Goal: Navigation & Orientation: Understand site structure

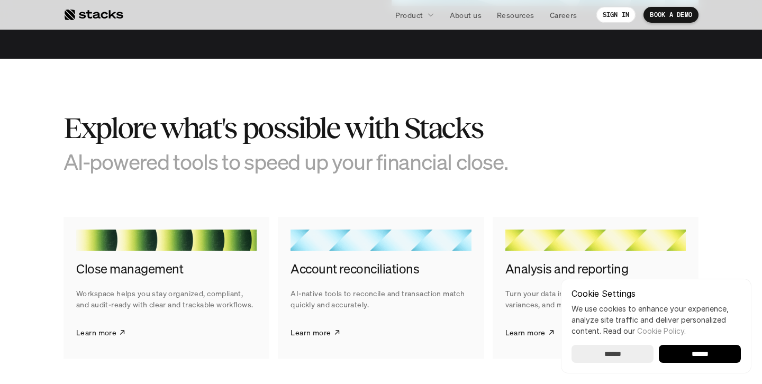
scroll to position [1545, 0]
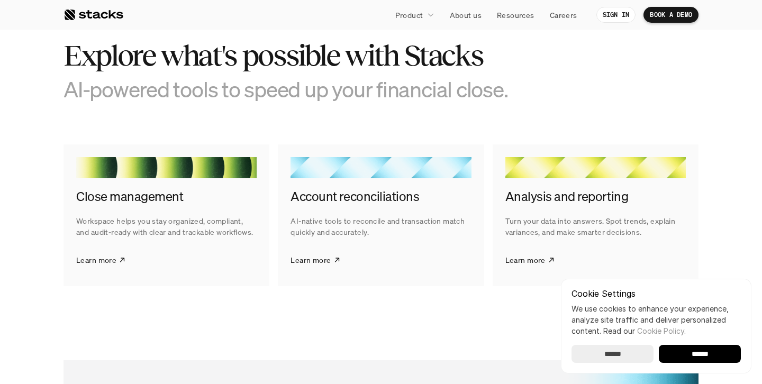
click at [361, 305] on section "Explore what's possible with Stacks AI-powered tools to speed up your financial…" at bounding box center [381, 162] width 762 height 352
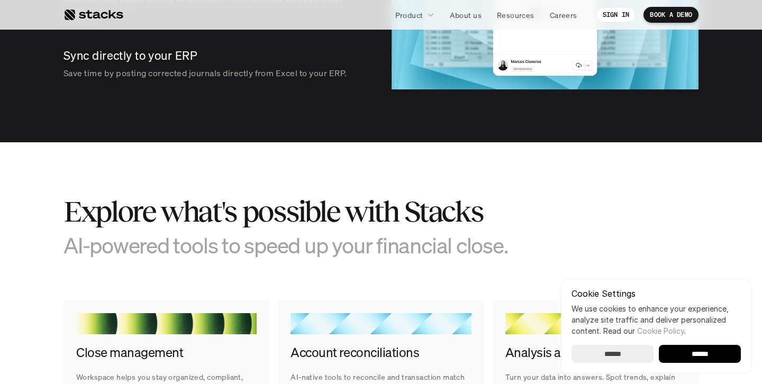
scroll to position [1351, 0]
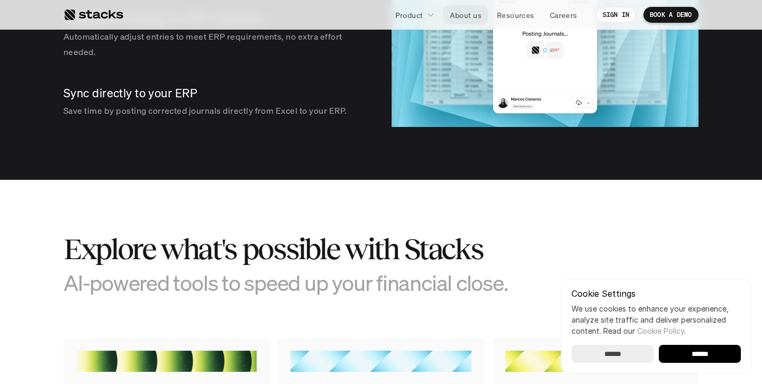
click at [450, 10] on p "About us" at bounding box center [466, 15] width 32 height 11
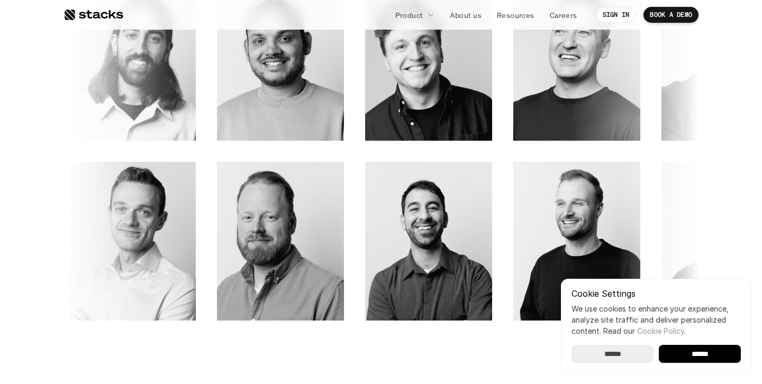
scroll to position [1552, 0]
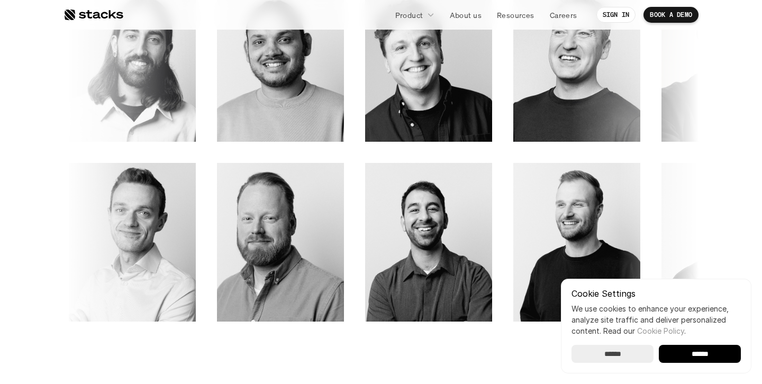
click at [631, 353] on input "******" at bounding box center [612, 354] width 82 height 18
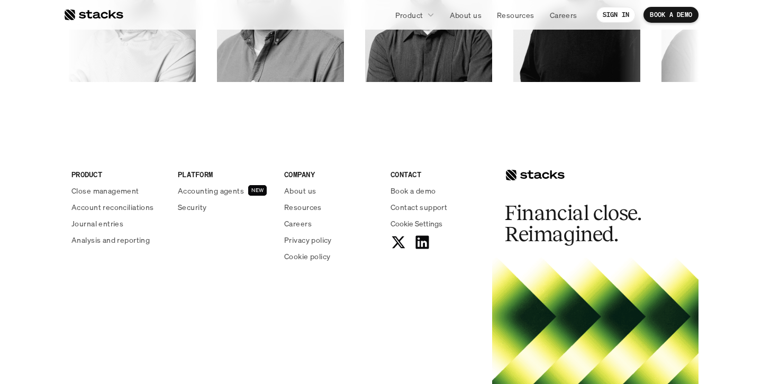
scroll to position [1882, 0]
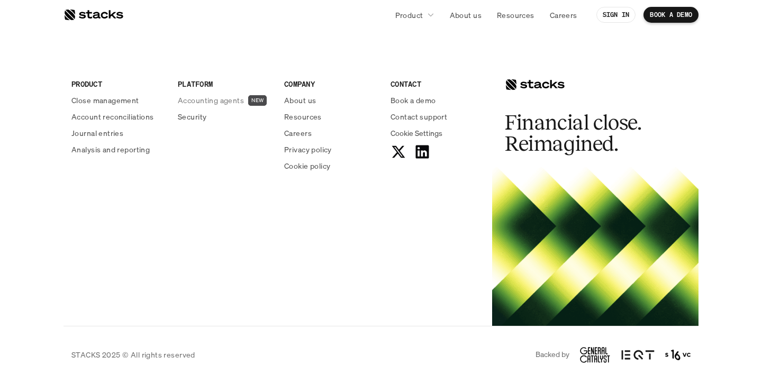
click at [190, 113] on p "Security" at bounding box center [192, 116] width 29 height 11
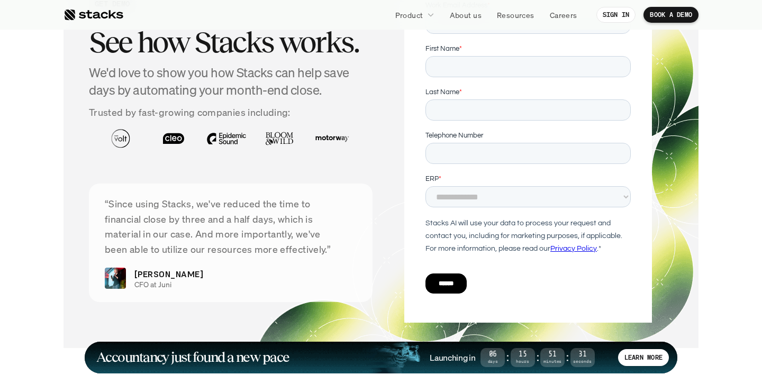
scroll to position [3952, 0]
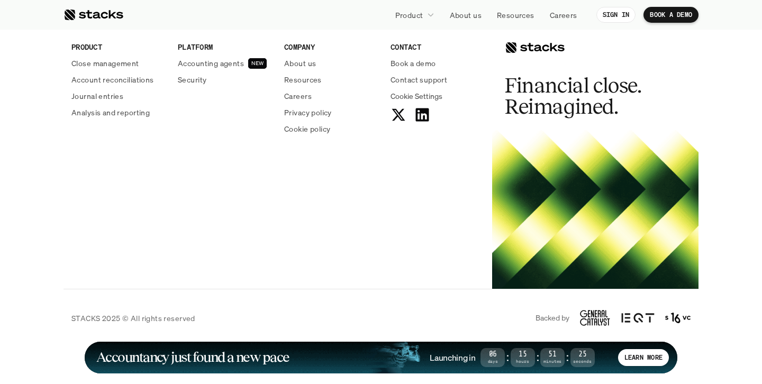
click at [406, 236] on div "PRODUCT Close management Account reconciliations Journal entries Analysis and r…" at bounding box center [380, 147] width 635 height 281
